Goal: Find specific page/section: Find specific page/section

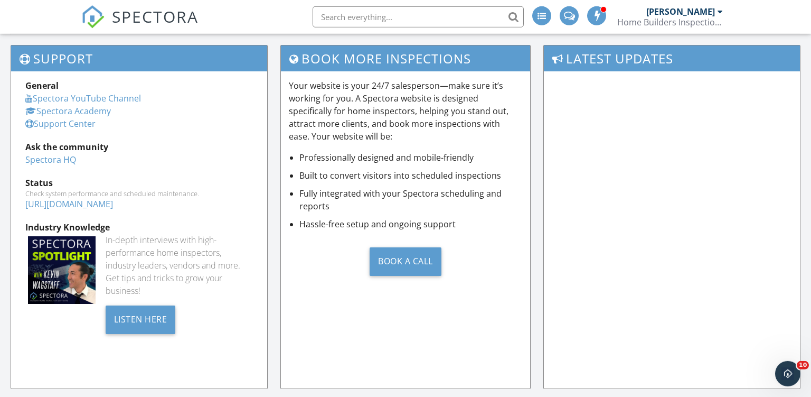
scroll to position [1174, 0]
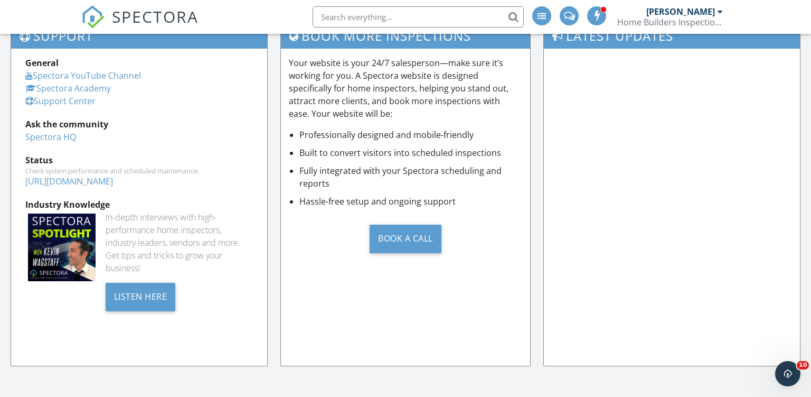
click at [137, 66] on div "General Spectora YouTube Channel Spectora Academy Support Center" at bounding box center [139, 82] width 240 height 51
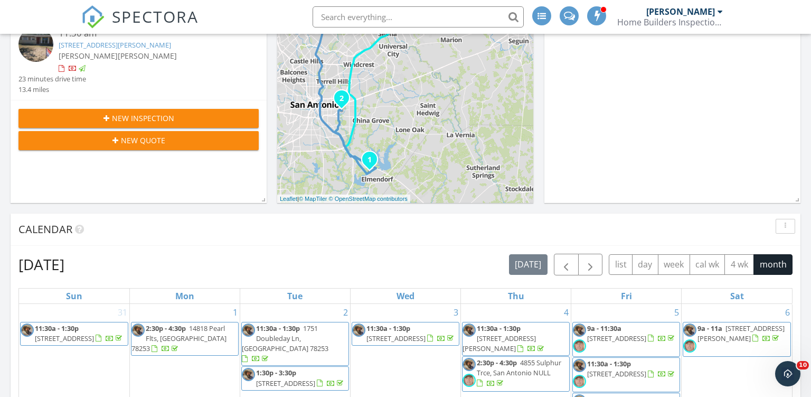
scroll to position [0, 0]
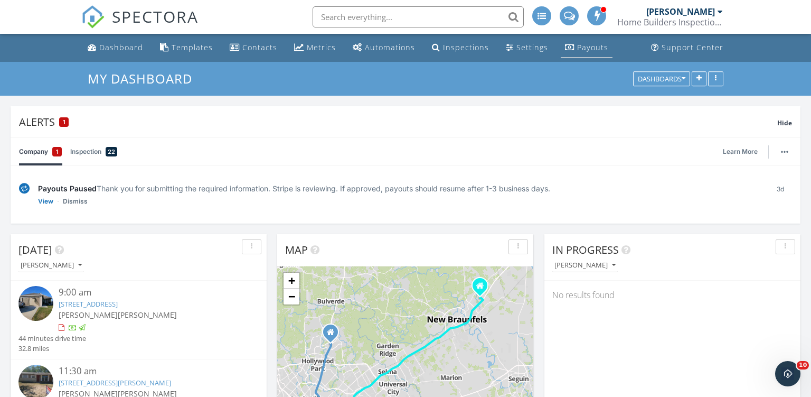
click at [584, 43] on div "Payouts" at bounding box center [592, 47] width 31 height 10
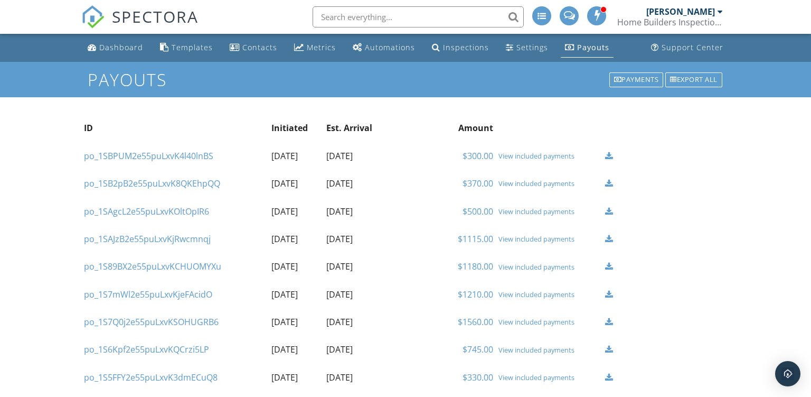
click at [628, 79] on div "Payments" at bounding box center [637, 79] width 54 height 15
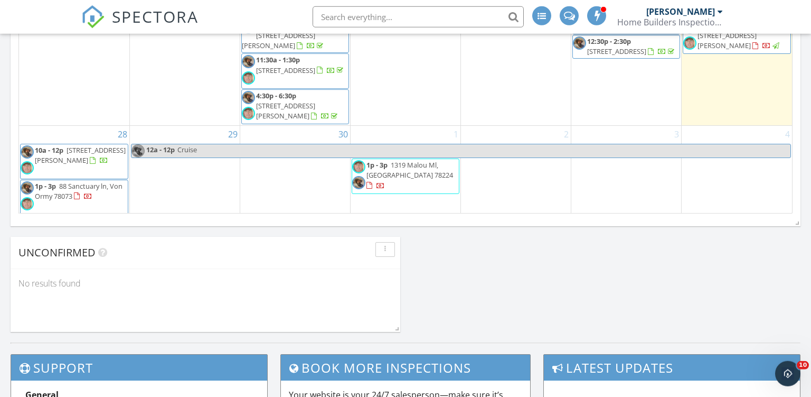
scroll to position [701, 0]
